Goal: Submit feedback/report problem

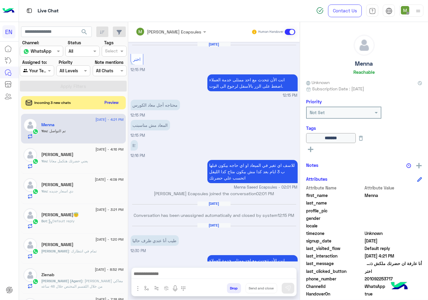
scroll to position [230, 0]
